Goal: Use online tool/utility: Utilize a website feature to perform a specific function

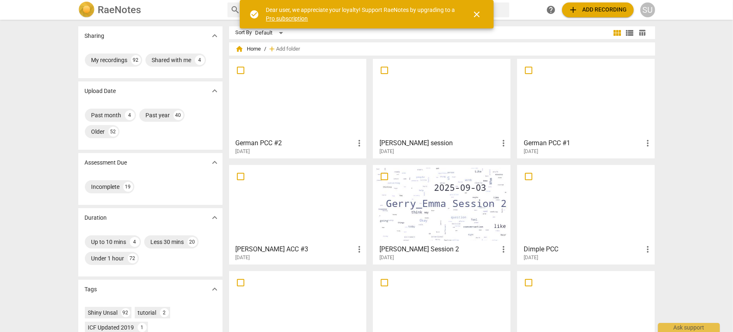
click at [480, 14] on span "close" at bounding box center [477, 14] width 10 height 10
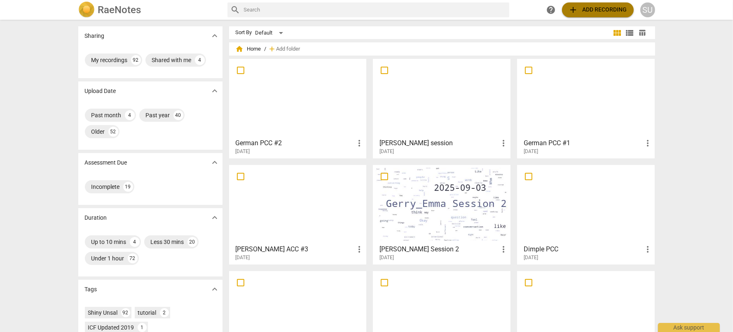
click at [591, 11] on span "add Add recording" at bounding box center [597, 10] width 58 height 10
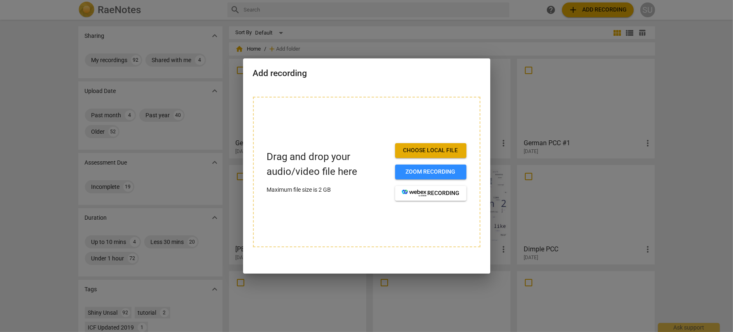
click at [364, 116] on div "Drag and drop your audio/video file here Maximum file size is 2 GB Choose local…" at bounding box center [366, 172] width 227 height 151
click at [443, 150] on span "Choose local file" at bounding box center [431, 151] width 58 height 8
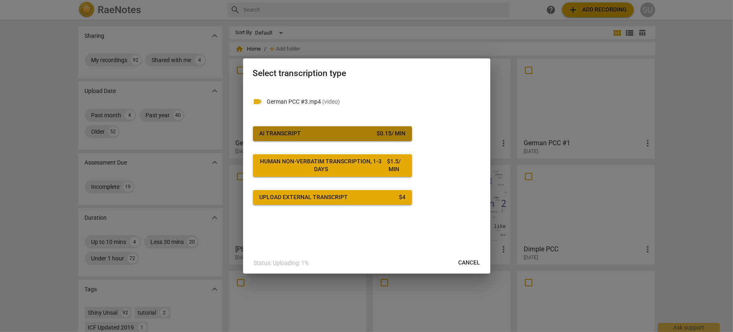
click at [340, 134] on span "AI Transcript $ 0.15 / min" at bounding box center [332, 134] width 146 height 8
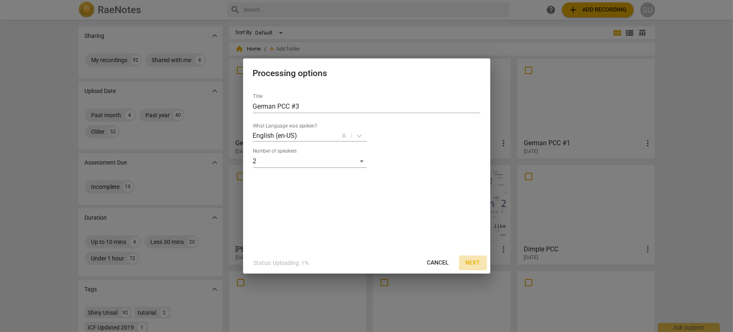
click at [473, 263] on span "Next" at bounding box center [472, 263] width 15 height 8
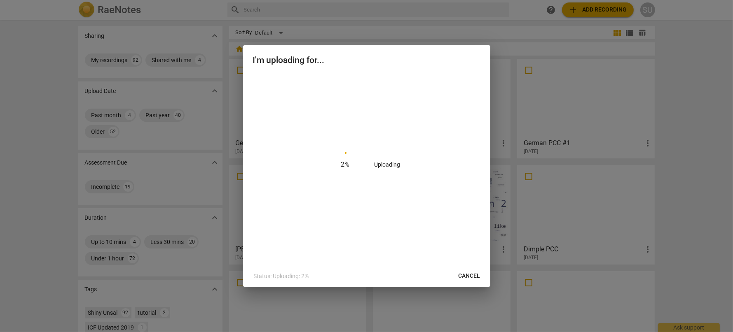
click at [32, 77] on div at bounding box center [366, 166] width 733 height 332
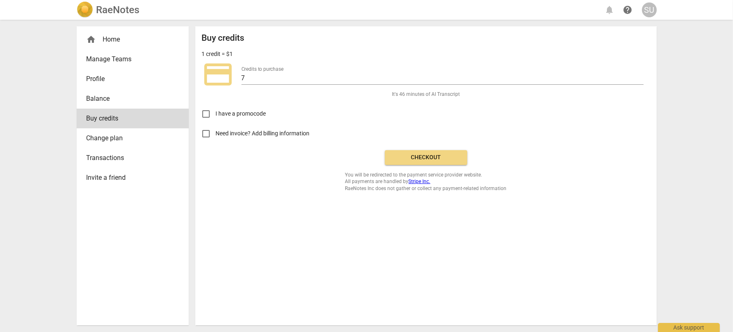
click at [439, 158] on span "Checkout" at bounding box center [425, 158] width 69 height 8
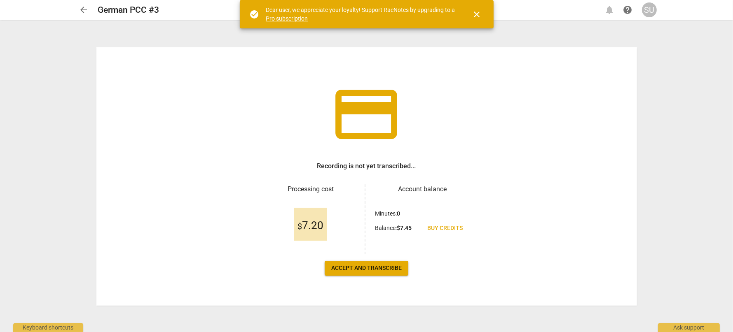
click at [365, 269] on span "Accept and transcribe" at bounding box center [366, 268] width 70 height 8
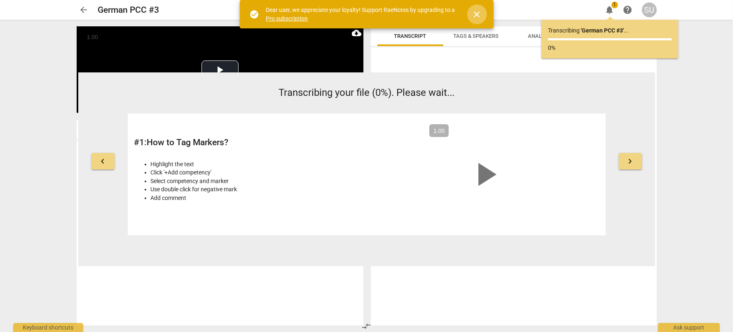
click at [478, 14] on span "close" at bounding box center [477, 14] width 10 height 10
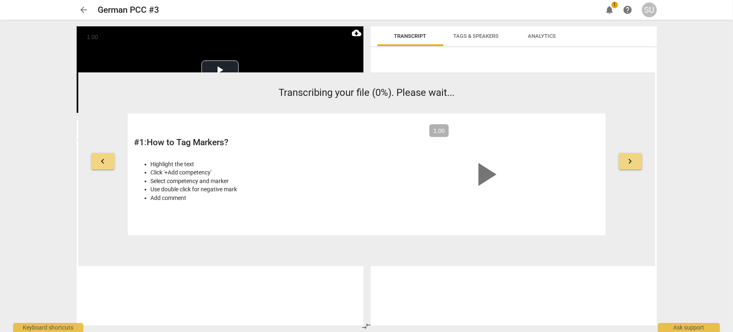
click at [610, 5] on span "notifications" at bounding box center [610, 10] width 10 height 10
